Goal: Task Accomplishment & Management: Use online tool/utility

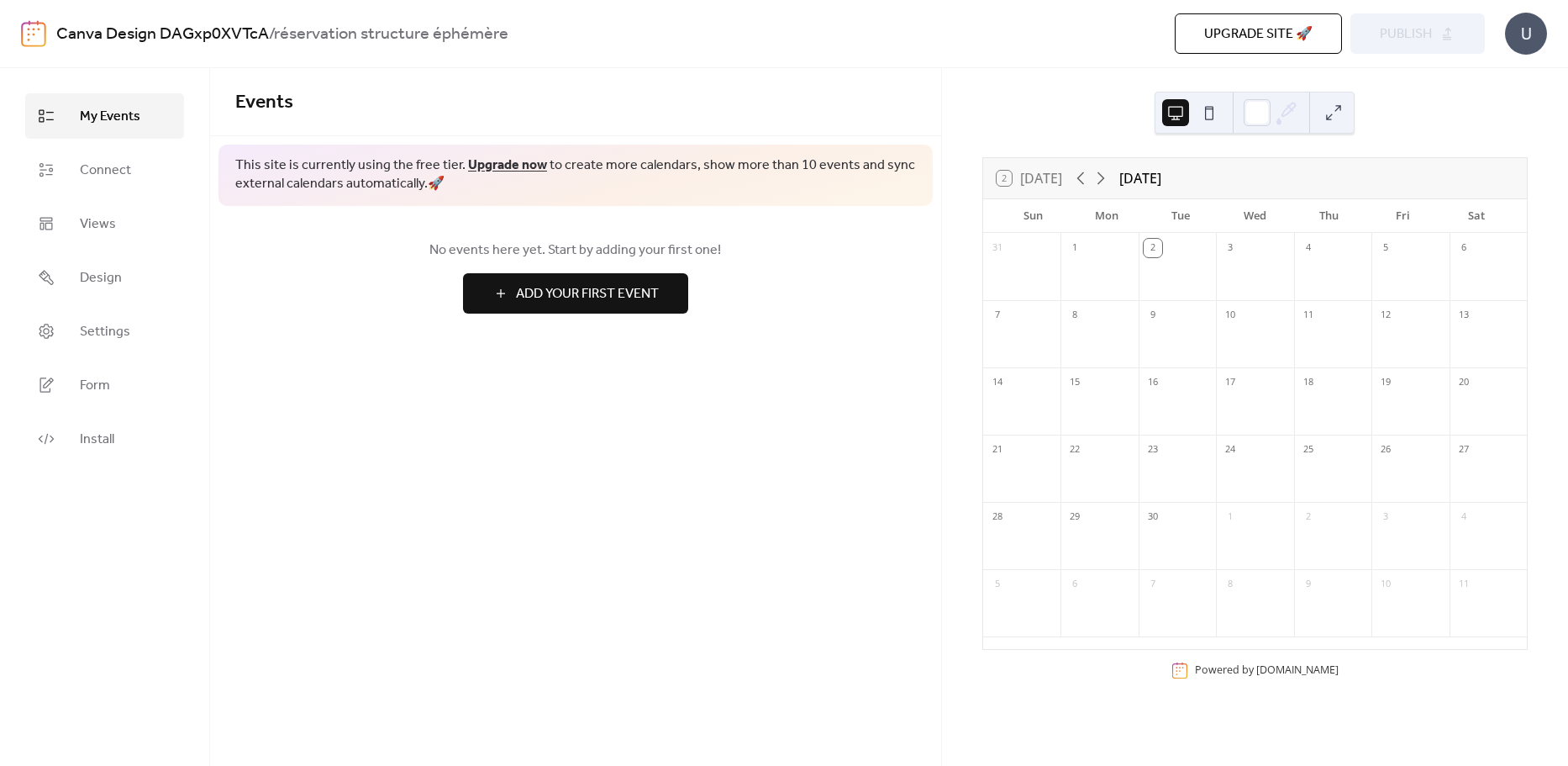
click at [1252, 243] on div "3" at bounding box center [1254, 246] width 77 height 27
click at [1356, 244] on div "4" at bounding box center [1332, 246] width 77 height 27
click at [1491, 244] on div "6" at bounding box center [1488, 246] width 77 height 27
click at [1199, 105] on button at bounding box center [1209, 112] width 27 height 27
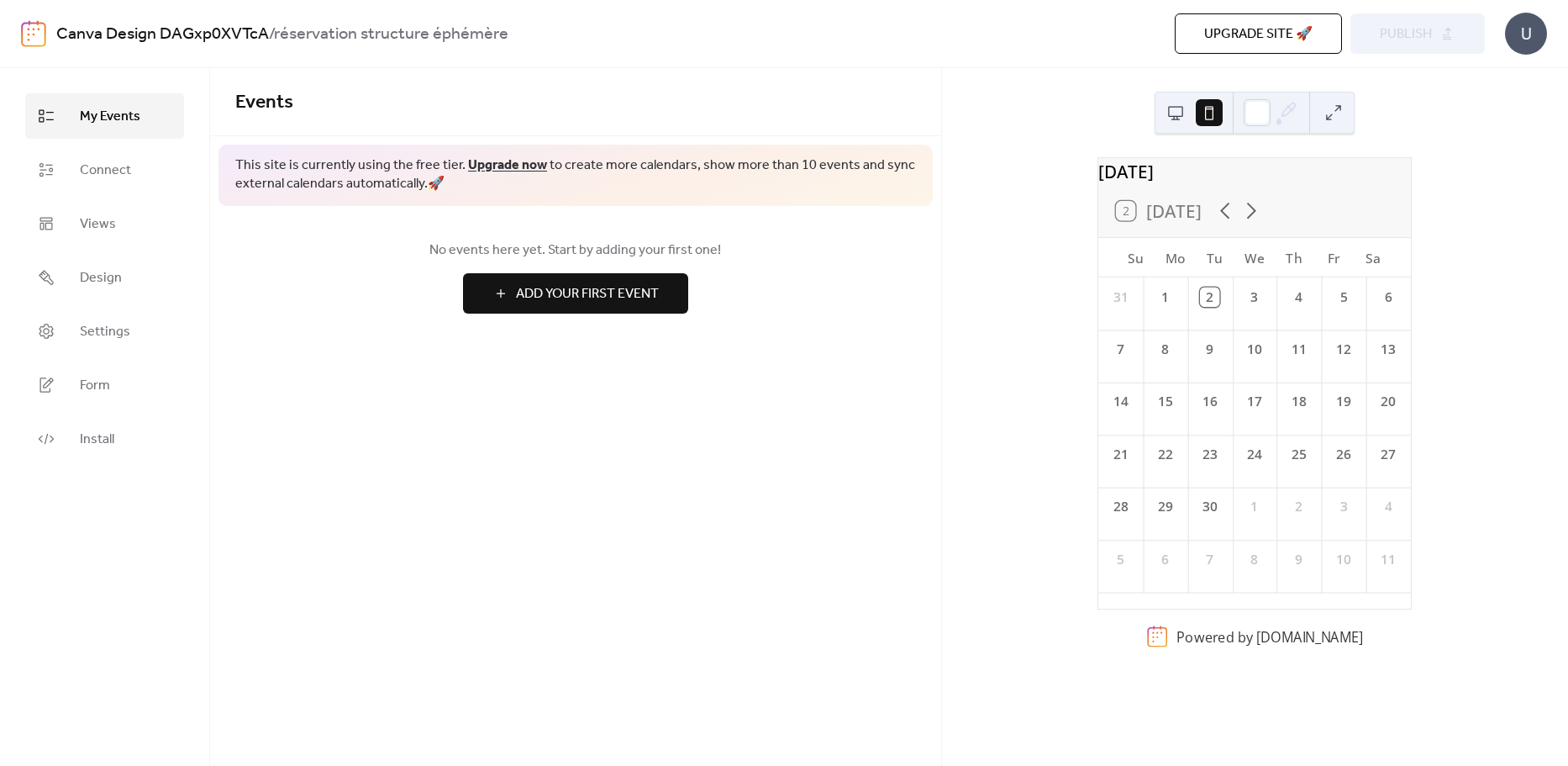
click at [1197, 107] on button at bounding box center [1209, 112] width 27 height 27
click at [1183, 110] on button at bounding box center [1176, 112] width 27 height 27
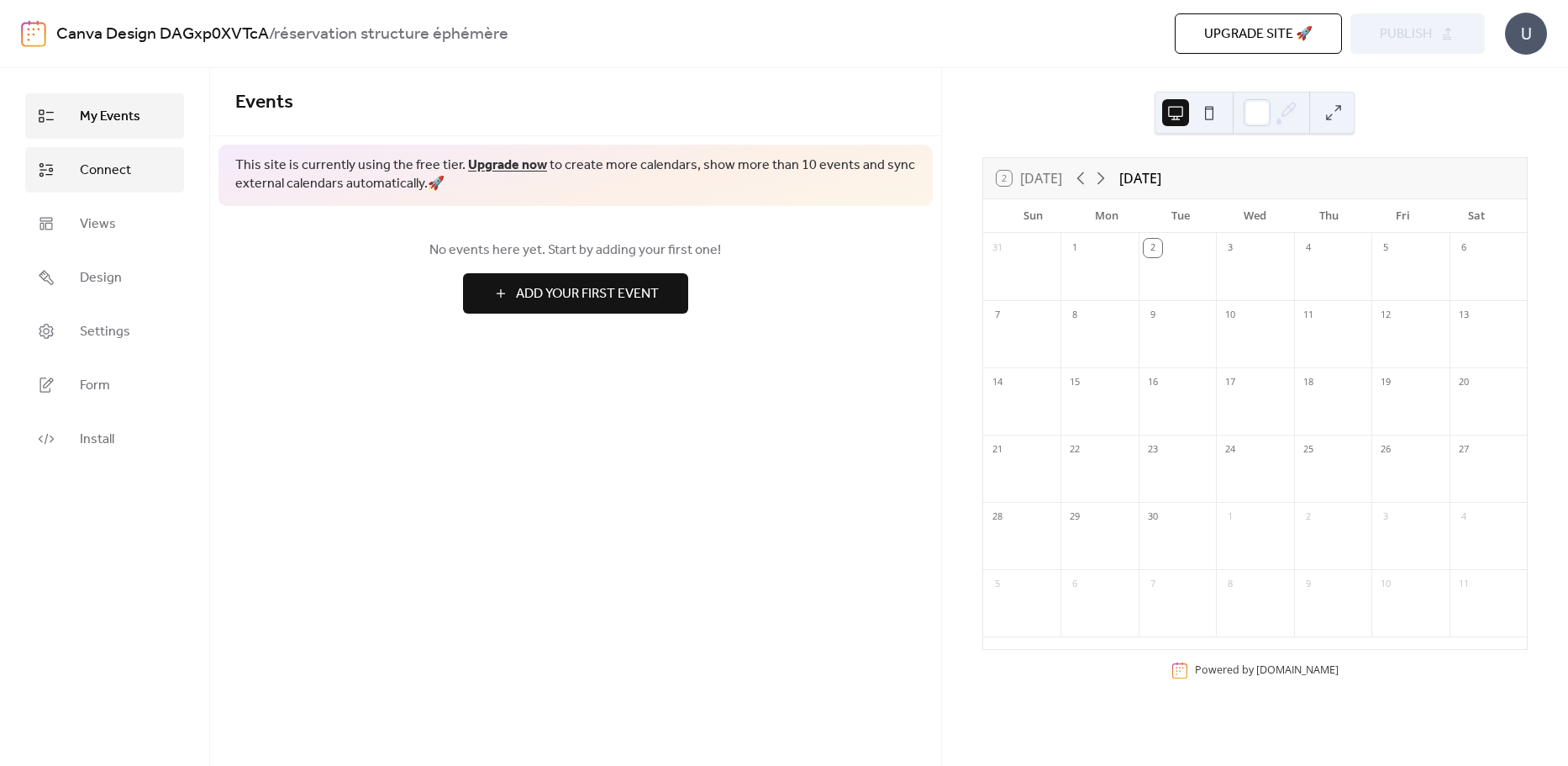
click at [109, 176] on span "Connect" at bounding box center [105, 170] width 52 height 20
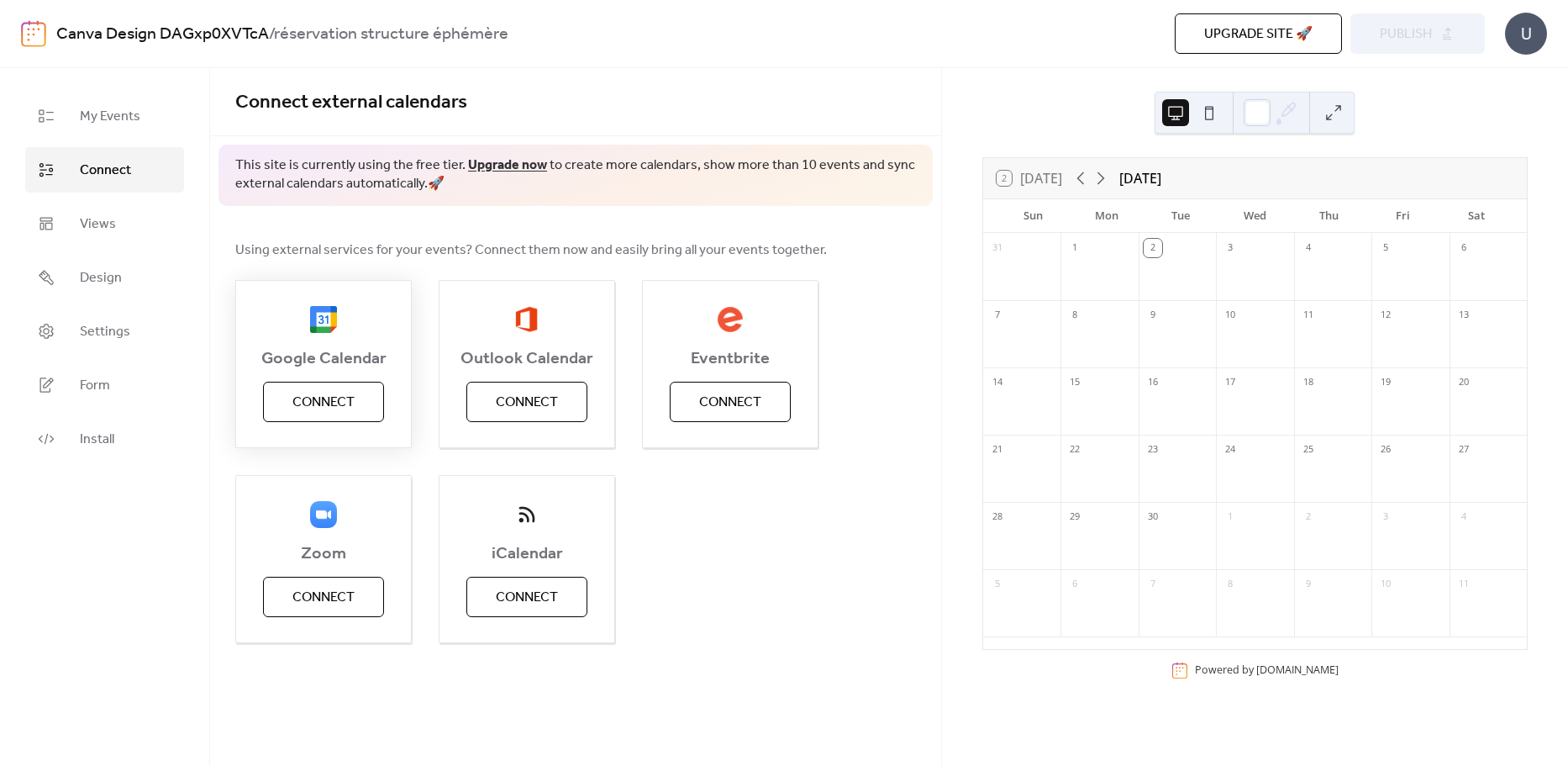
click at [330, 377] on div "Google Calendar Connect" at bounding box center [323, 364] width 176 height 168
click at [330, 406] on span "Connect" at bounding box center [323, 402] width 62 height 20
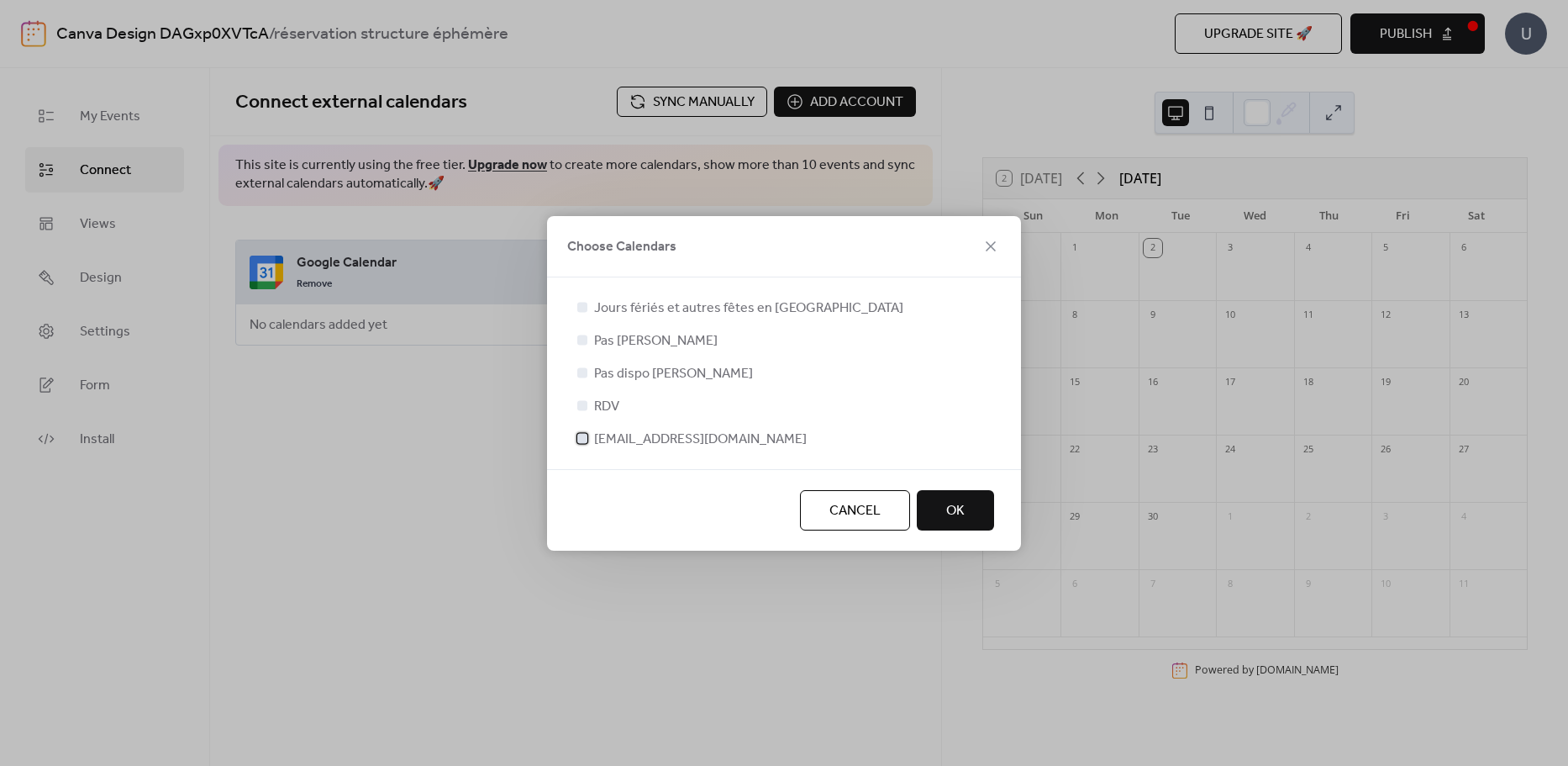
click at [583, 443] on div at bounding box center [583, 438] width 11 height 11
click at [596, 409] on span "RDV" at bounding box center [606, 407] width 25 height 20
click at [583, 405] on div at bounding box center [583, 406] width 11 height 11
click at [609, 404] on span "RDV" at bounding box center [606, 407] width 25 height 20
click at [571, 394] on div "Jours fériés et autres fêtes en [GEOGRAPHIC_DATA] Pas [PERSON_NAME] dispo [PERS…" at bounding box center [784, 373] width 474 height 192
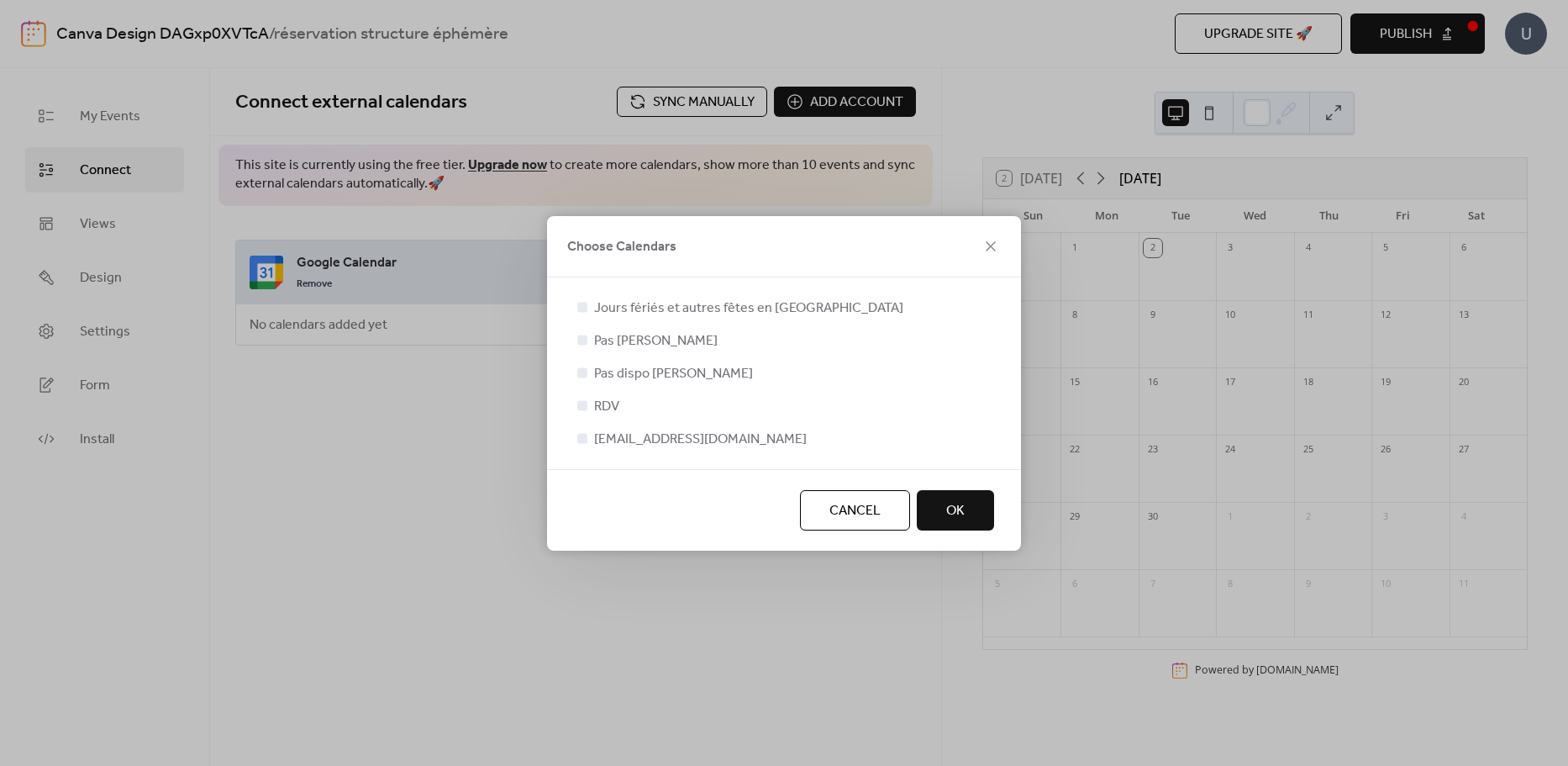
click at [588, 406] on div at bounding box center [582, 405] width 17 height 17
click at [583, 404] on div at bounding box center [583, 406] width 11 height 11
click at [584, 441] on icon at bounding box center [583, 438] width 7 height 7
drag, startPoint x: 582, startPoint y: 416, endPoint x: 583, endPoint y: 407, distance: 9.1
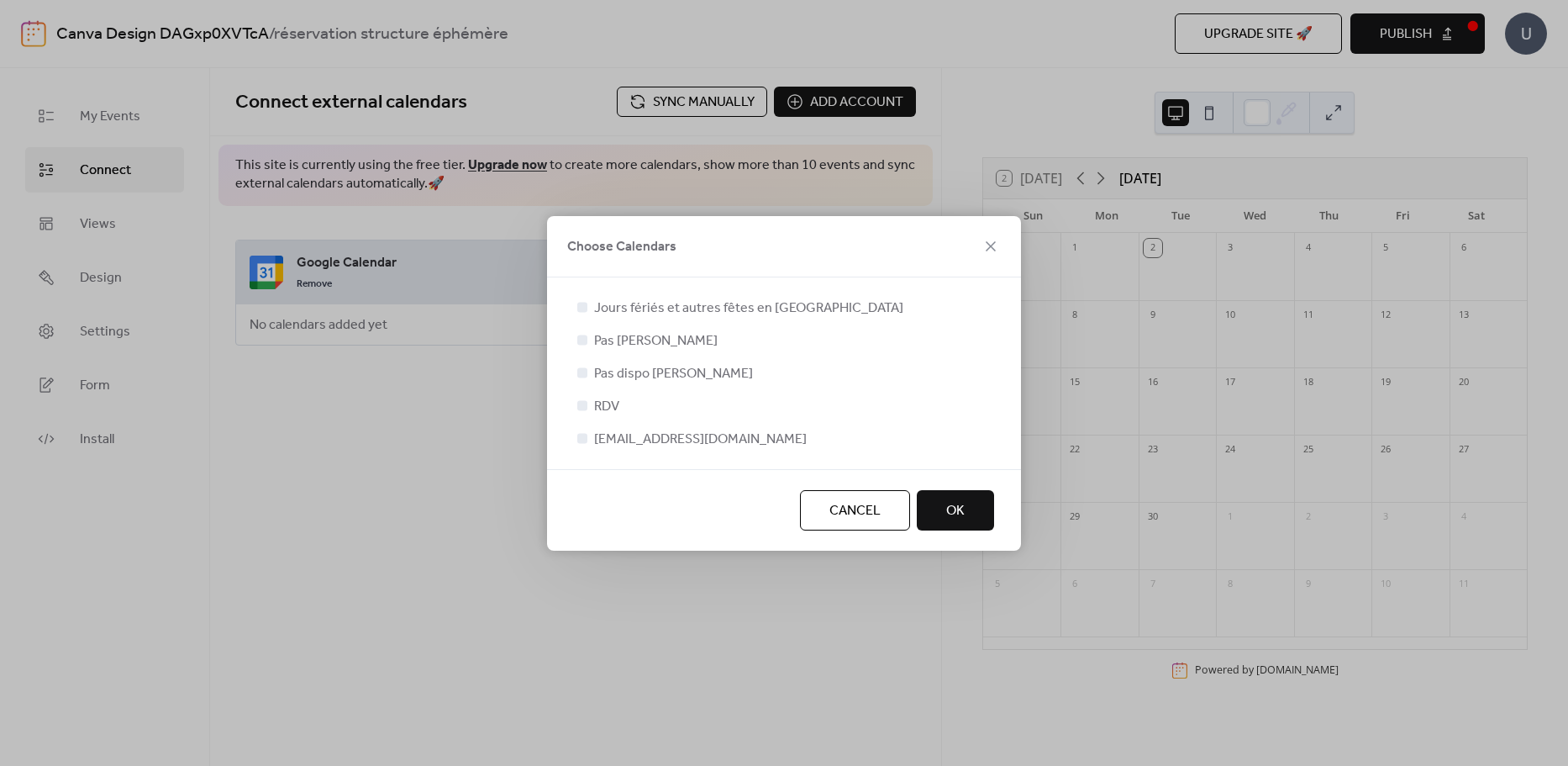
click at [582, 415] on div "Jours fériés et autres fêtes en [GEOGRAPHIC_DATA] Pas [PERSON_NAME] dispo [PERS…" at bounding box center [784, 373] width 420 height 152
click at [583, 406] on div at bounding box center [583, 406] width 11 height 11
click at [952, 506] on span "OK" at bounding box center [955, 511] width 18 height 20
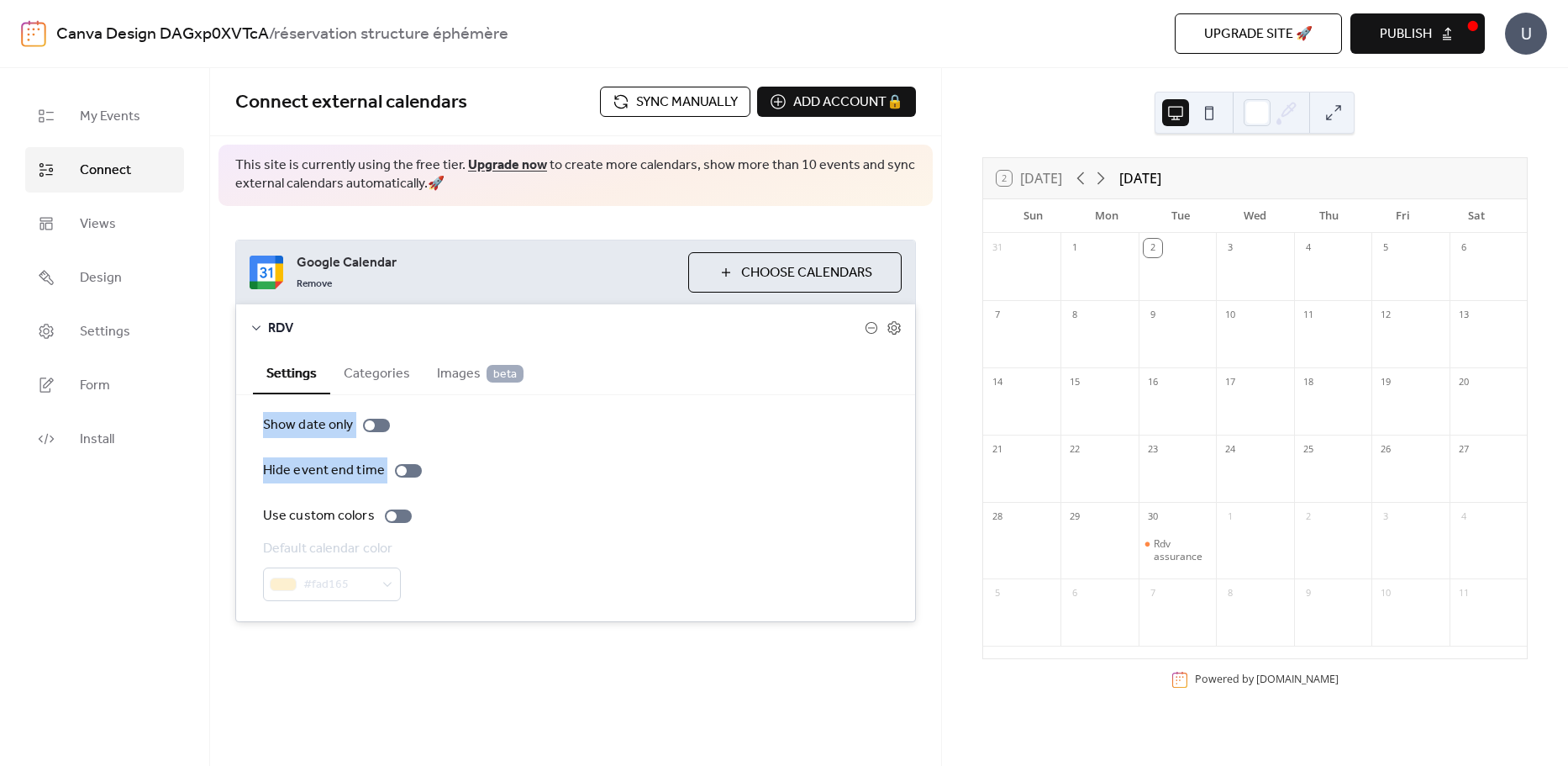
drag, startPoint x: 240, startPoint y: 507, endPoint x: 246, endPoint y: 406, distance: 101.2
click at [246, 406] on div "Show date only Hide event end time Use custom colors Default calendar color #fa…" at bounding box center [576, 508] width 679 height 226
click at [506, 532] on div "Show date only Hide event end time Use custom colors Default calendar color #fa…" at bounding box center [576, 508] width 625 height 186
click at [454, 371] on span "Images beta" at bounding box center [480, 373] width 87 height 20
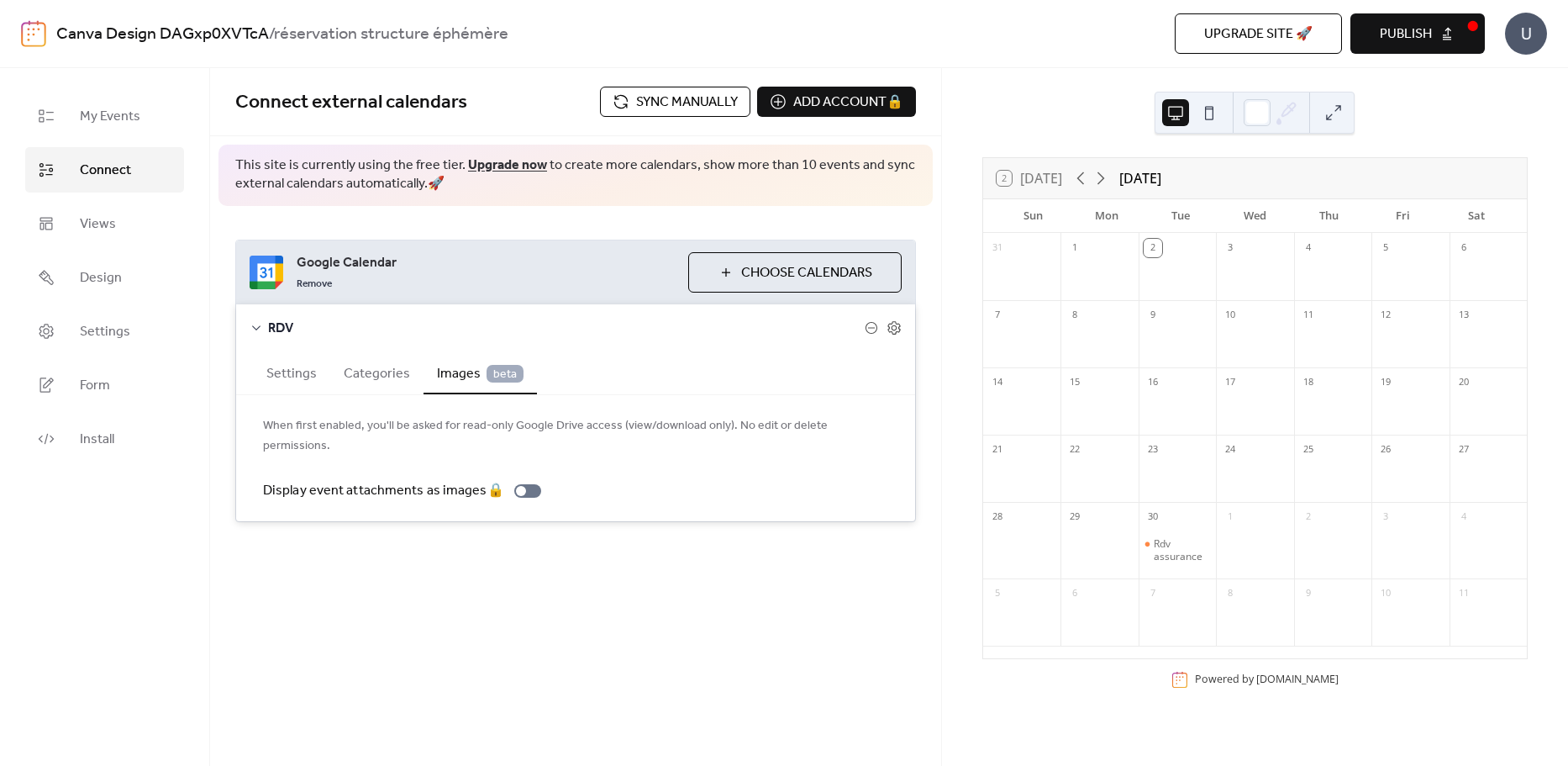
click at [396, 369] on button "Categories" at bounding box center [377, 372] width 93 height 41
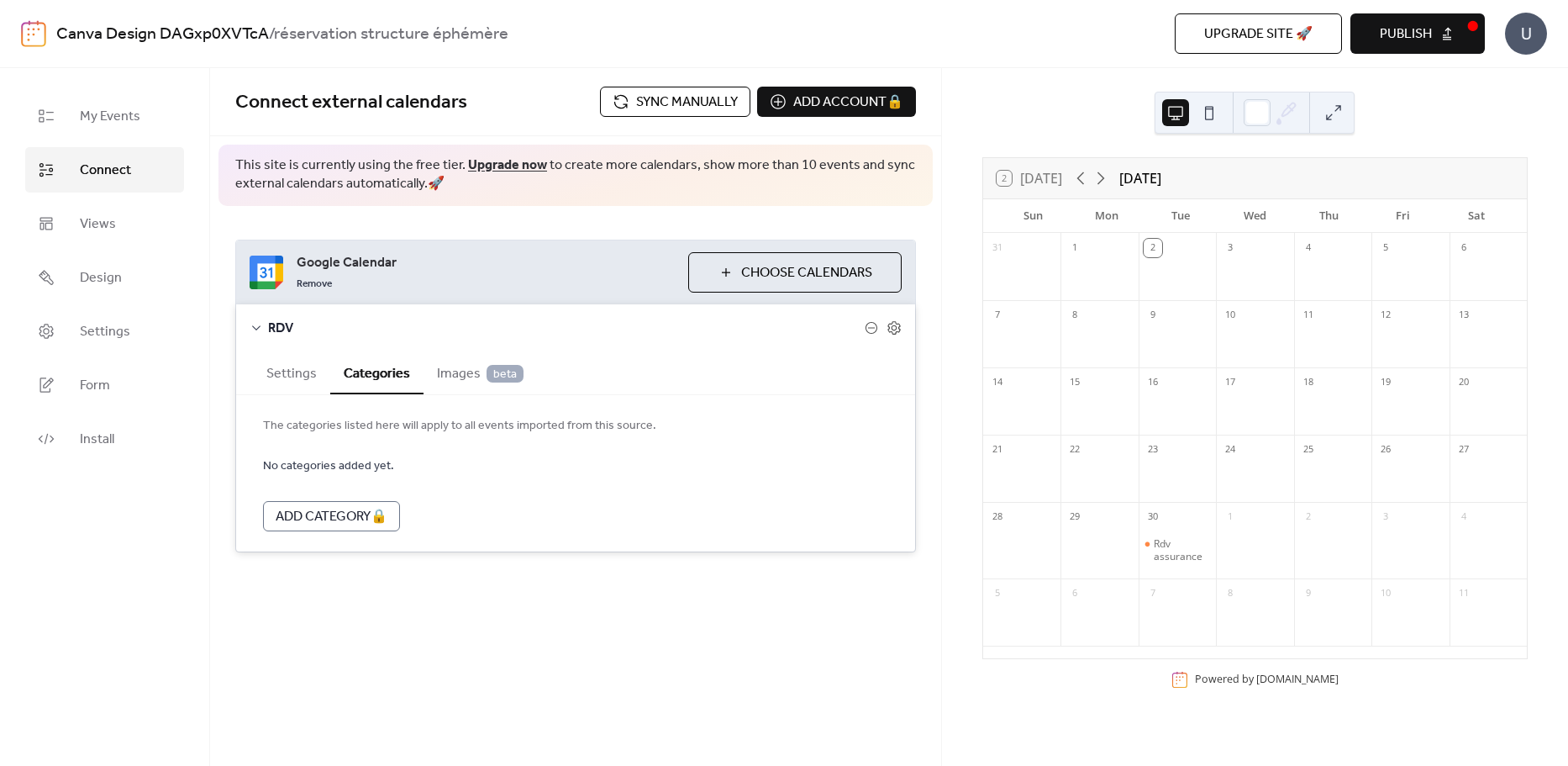
click at [452, 373] on span "Images beta" at bounding box center [480, 373] width 87 height 20
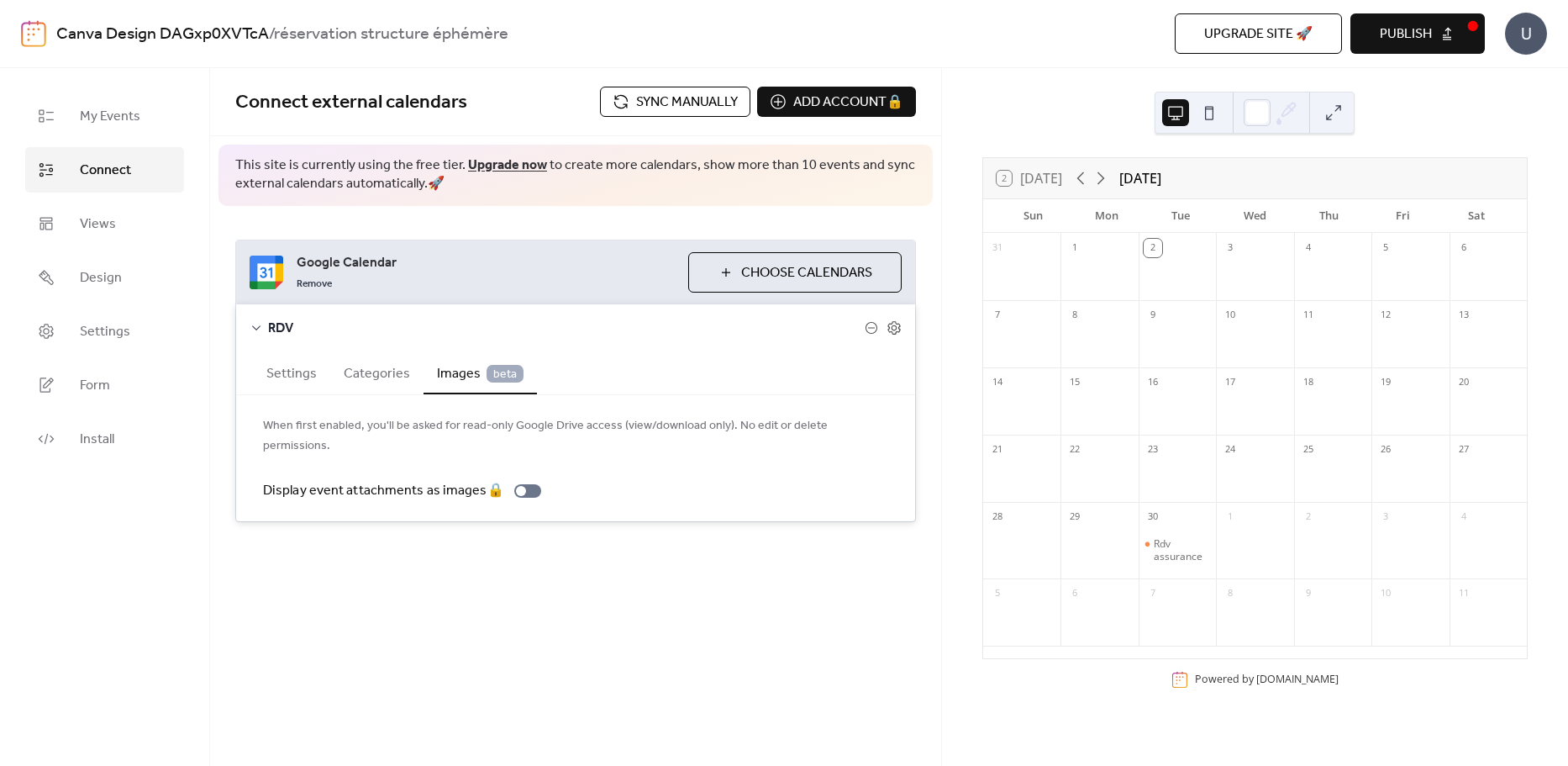
click at [780, 224] on div "Google Calendar Remove Choose Calendars RDV Settings Categories Images beta Sho…" at bounding box center [576, 380] width 731 height 350
click at [1448, 51] on button "Publish" at bounding box center [1417, 33] width 134 height 40
